Goal: Task Accomplishment & Management: Manage account settings

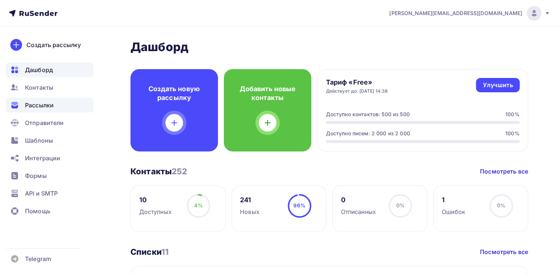
click at [60, 105] on div "Рассылки" at bounding box center [49, 105] width 87 height 15
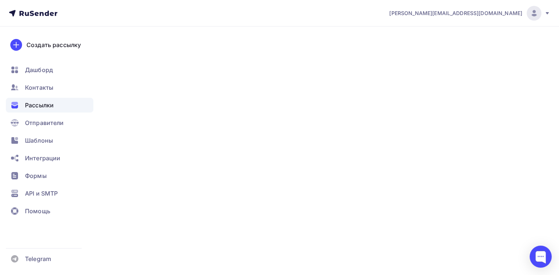
click at [484, 19] on div "[PERSON_NAME][EMAIL_ADDRESS][DOMAIN_NAME]" at bounding box center [469, 13] width 161 height 15
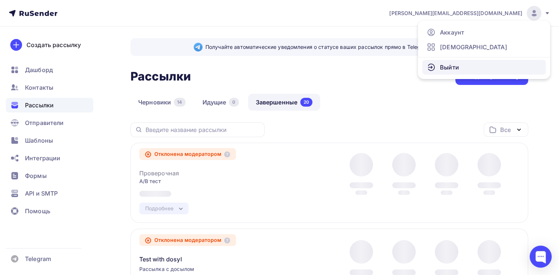
click at [448, 69] on span "Выйти" at bounding box center [449, 67] width 19 height 9
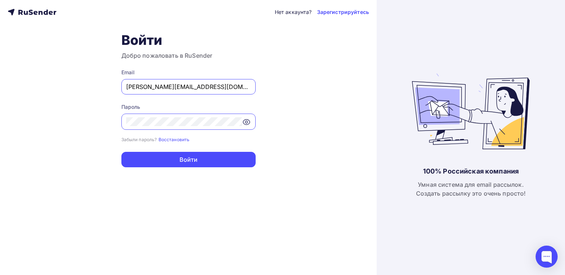
click at [219, 86] on input "[PERSON_NAME][EMAIL_ADDRESS][DOMAIN_NAME]" at bounding box center [188, 86] width 125 height 9
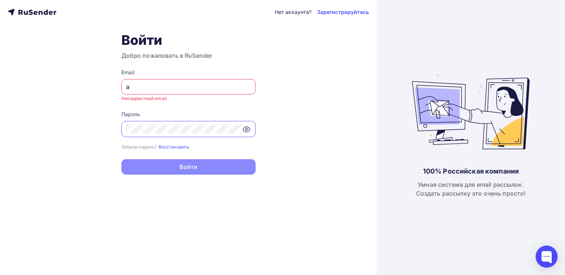
type input "[EMAIL_ADDRESS][DOMAIN_NAME]"
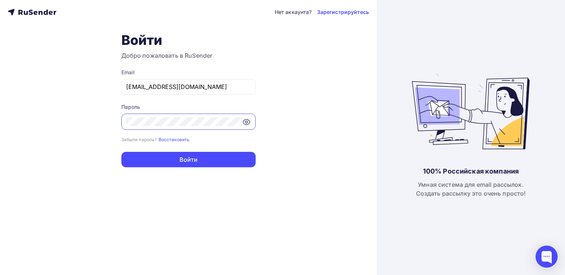
click at [307, 110] on div "Нет аккаунта? Зарегистрируйтесь Войти Добро пожаловать в RuSender Email [EMAIL_…" at bounding box center [188, 137] width 376 height 275
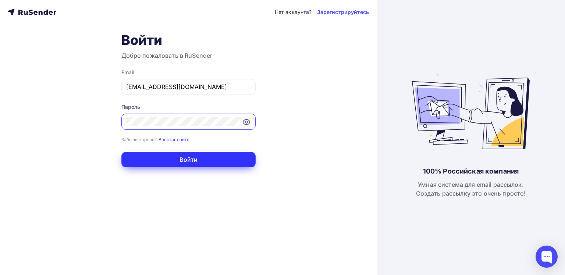
click at [246, 156] on button "Войти" at bounding box center [188, 159] width 134 height 15
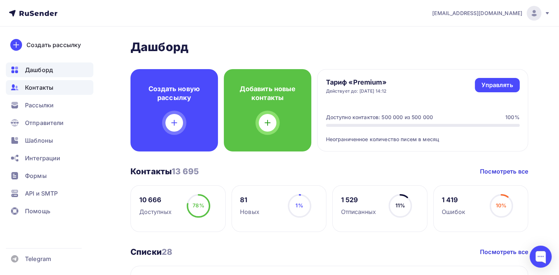
click at [65, 87] on div "Контакты" at bounding box center [49, 87] width 87 height 15
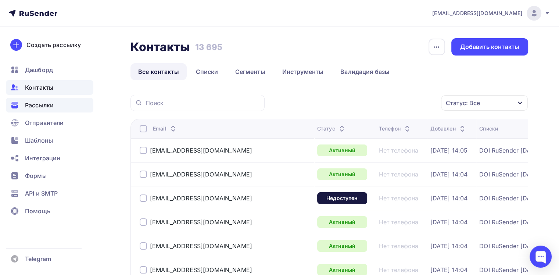
click at [62, 99] on div "Рассылки" at bounding box center [49, 105] width 87 height 15
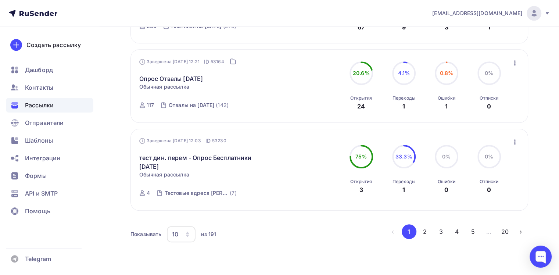
scroll to position [750, 0]
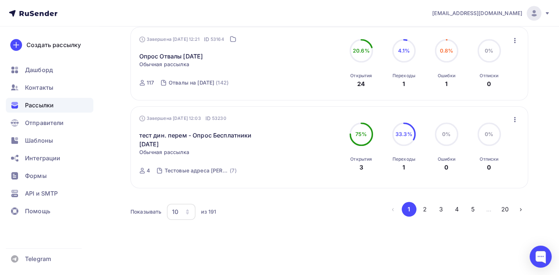
click at [190, 205] on div "10" at bounding box center [181, 212] width 29 height 16
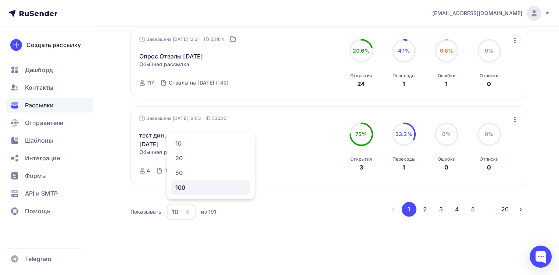
click at [193, 181] on link "100" at bounding box center [210, 187] width 79 height 15
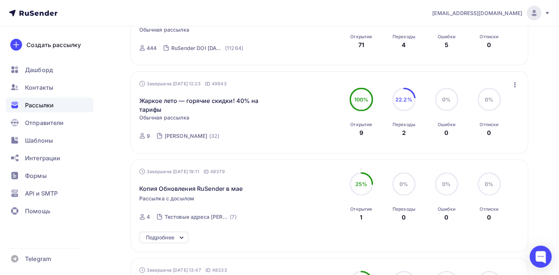
scroll to position [1512, 0]
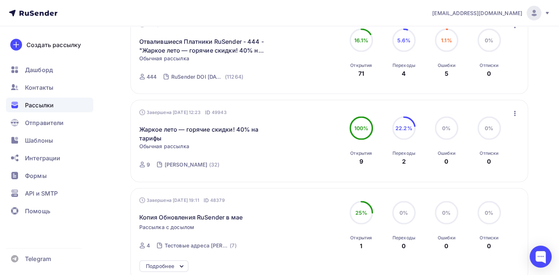
click at [512, 118] on icon "button" at bounding box center [515, 113] width 9 height 9
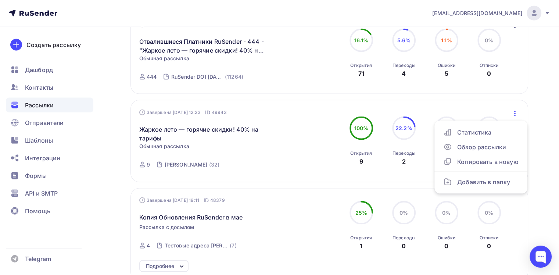
click at [513, 117] on icon "button" at bounding box center [515, 113] width 9 height 9
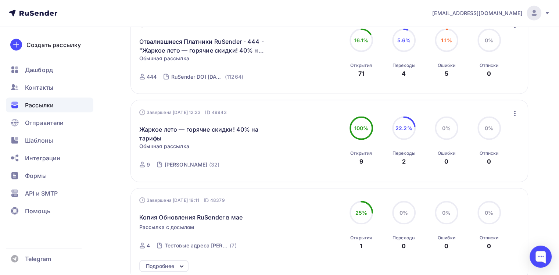
scroll to position [1549, 0]
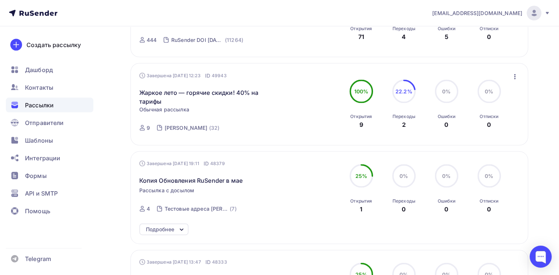
drag, startPoint x: 511, startPoint y: 172, endPoint x: 523, endPoint y: 172, distance: 12.1
click at [523, 172] on div "Завершена [DATE] 19:11 ID 48379 Копия Обновления RuSender в мае Рассылка с досы…" at bounding box center [329, 197] width 398 height 93
click at [181, 229] on div "Подробнее" at bounding box center [163, 229] width 49 height 12
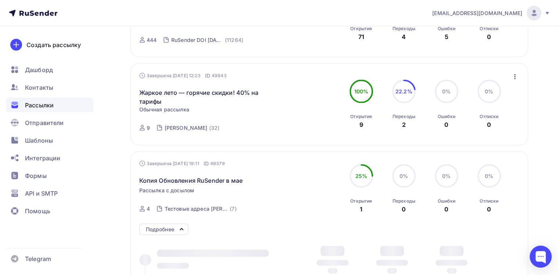
click at [181, 234] on icon at bounding box center [181, 229] width 9 height 9
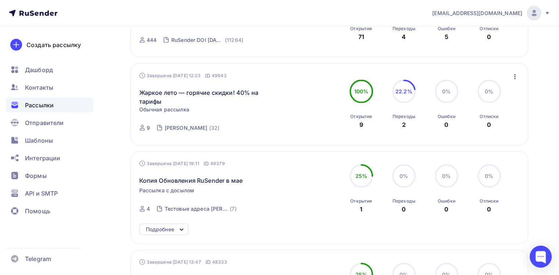
click at [516, 81] on icon "button" at bounding box center [515, 76] width 9 height 9
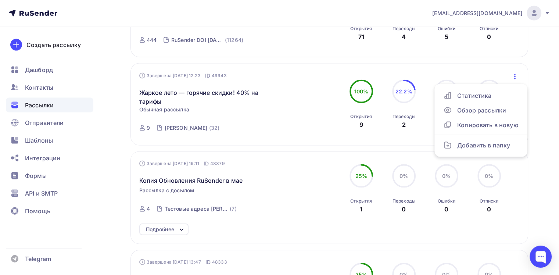
drag, startPoint x: 516, startPoint y: 82, endPoint x: 481, endPoint y: 78, distance: 35.6
click at [516, 81] on icon "button" at bounding box center [515, 76] width 9 height 9
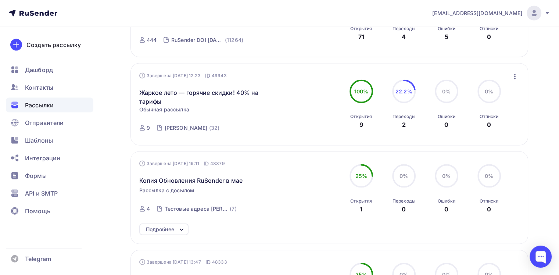
click at [516, 81] on icon "button" at bounding box center [515, 76] width 9 height 9
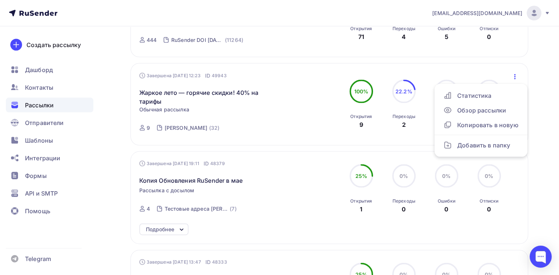
click at [508, 78] on div "Завершена [DATE] 12:23 ID 49943 Жаркое лето — горячие скидки! 40% на тарифы Ста…" at bounding box center [329, 104] width 380 height 65
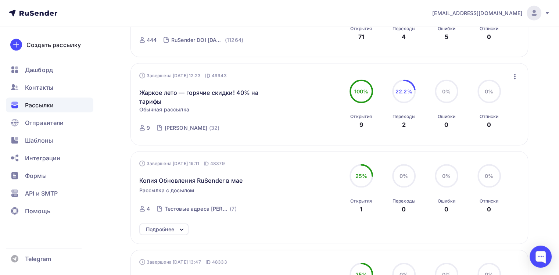
drag, startPoint x: 517, startPoint y: 157, endPoint x: 522, endPoint y: 169, distance: 12.9
click at [522, 169] on div "Завершена [DATE] 19:11 ID 48379 Копия Обновления RuSender в мае Рассылка с досы…" at bounding box center [329, 197] width 398 height 93
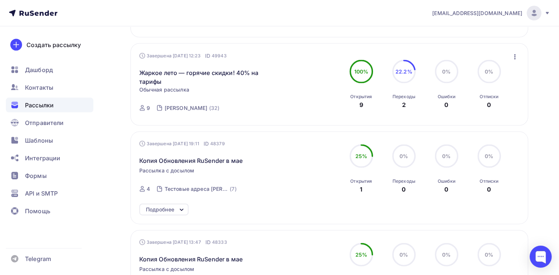
scroll to position [1586, 0]
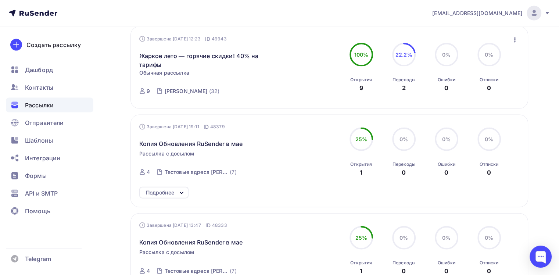
drag, startPoint x: 519, startPoint y: 159, endPoint x: 507, endPoint y: 159, distance: 11.4
click at [507, 159] on div "Завершена [DATE] 19:11 ID 48379 Копия Обновления RuSender в мае Рассылка с досы…" at bounding box center [329, 152] width 380 height 58
